Goal: Check status

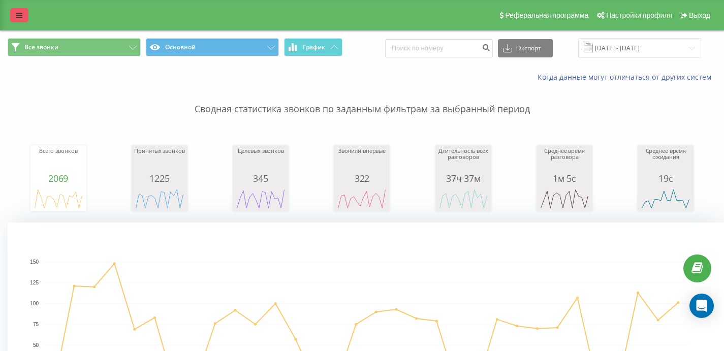
click at [23, 13] on link at bounding box center [19, 15] width 18 height 14
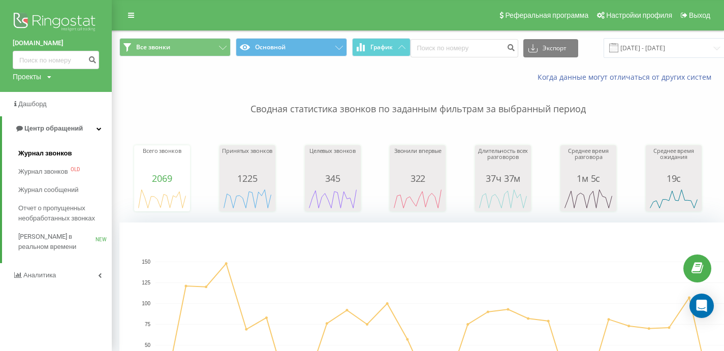
click at [59, 154] on span "Журнал звонков" at bounding box center [44, 153] width 53 height 10
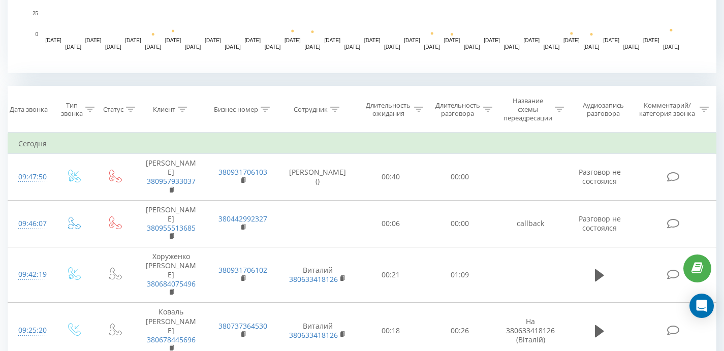
scroll to position [412, 0]
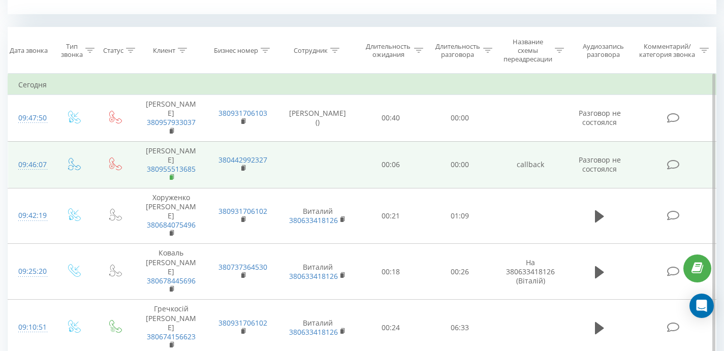
click at [173, 174] on icon at bounding box center [173, 177] width 6 height 7
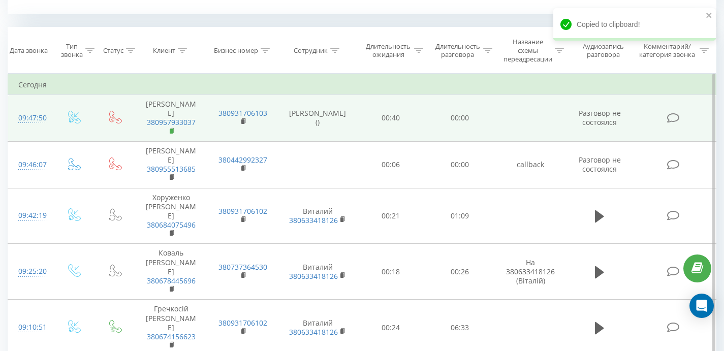
click at [171, 129] on rect at bounding box center [171, 131] width 3 height 5
